Goal: Check status: Check status

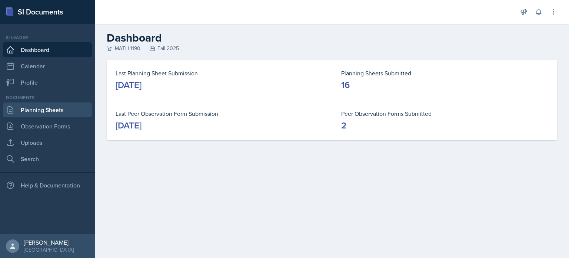
click at [75, 110] on link "Planning Sheets" at bounding box center [47, 109] width 89 height 15
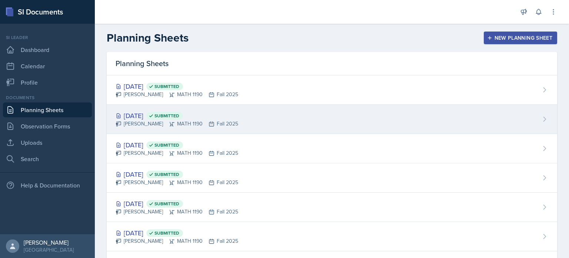
click at [276, 113] on div "[DATE] Submitted [PERSON_NAME] MATH 1190 Fall 2025" at bounding box center [332, 119] width 451 height 29
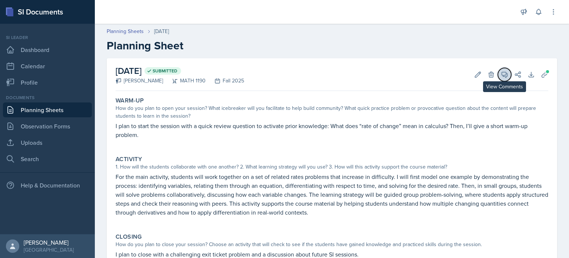
click at [506, 71] on span at bounding box center [508, 72] width 4 height 4
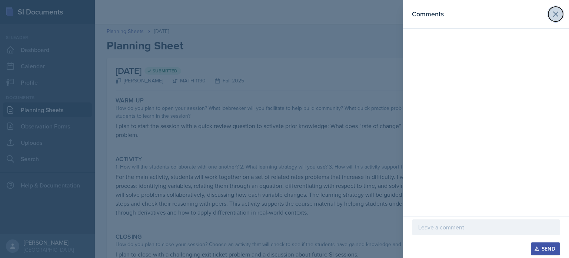
click at [557, 13] on icon at bounding box center [556, 14] width 4 height 4
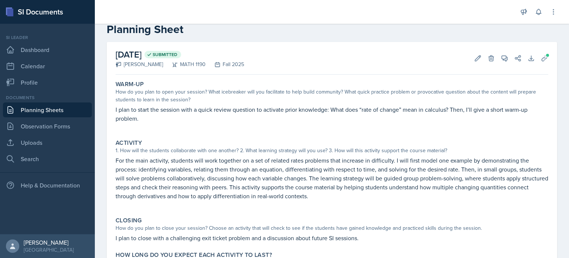
scroll to position [64, 0]
